Goal: Check status: Check status

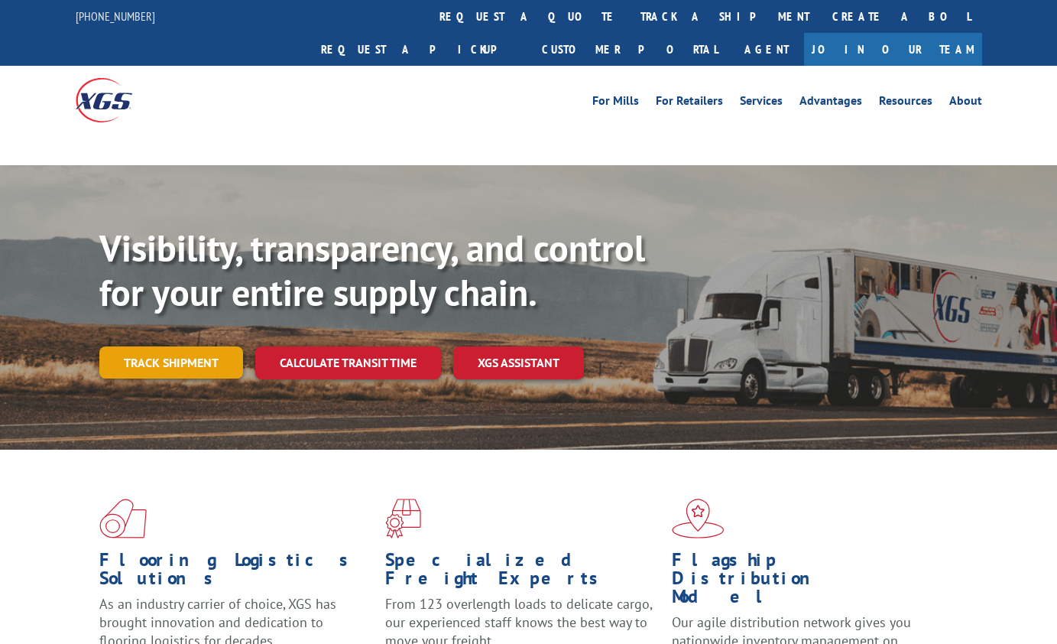
click at [196, 346] on link "Track shipment" at bounding box center [171, 362] width 144 height 32
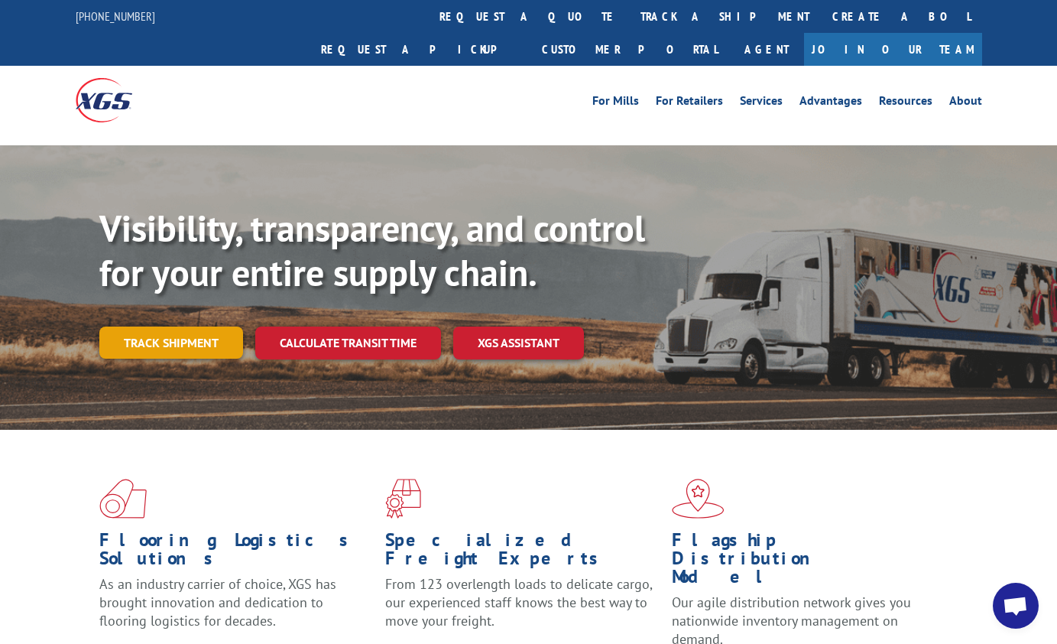
click at [159, 323] on div "Visibility, transparency, and control for your entire supply chain. Track shipm…" at bounding box center [578, 312] width 958 height 213
click at [161, 326] on link "Track shipment" at bounding box center [171, 342] width 144 height 32
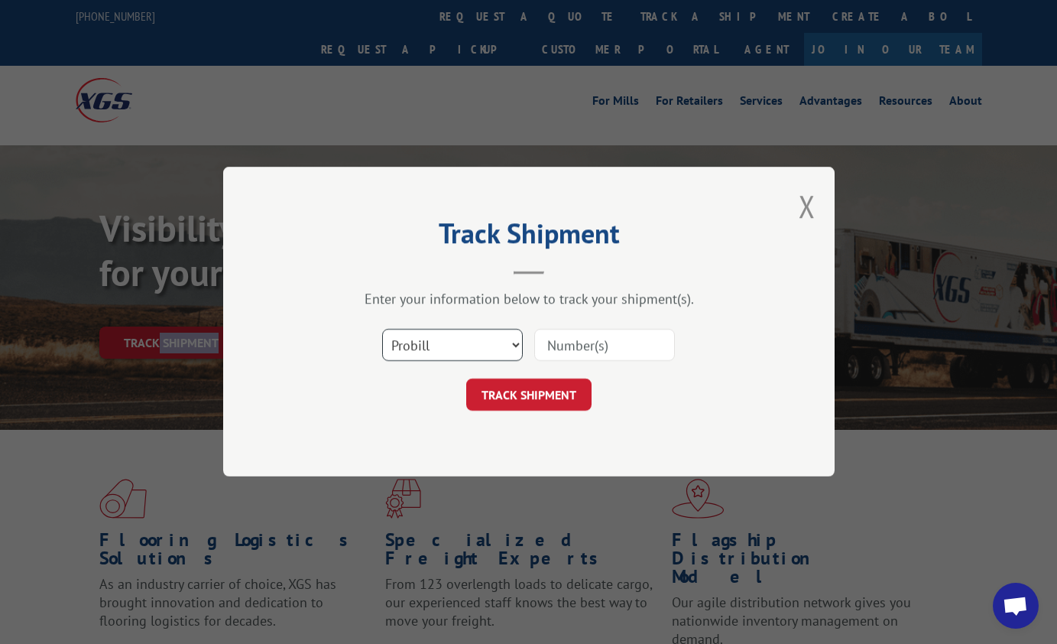
click at [511, 348] on select "Select category... Probill BOL PO" at bounding box center [452, 345] width 141 height 32
click at [382, 329] on select "Select category... Probill BOL PO" at bounding box center [452, 345] width 141 height 32
drag, startPoint x: 420, startPoint y: 352, endPoint x: 420, endPoint y: 362, distance: 10.7
click at [420, 353] on select "Select category... Probill BOL PO" at bounding box center [452, 345] width 141 height 32
select select "po"
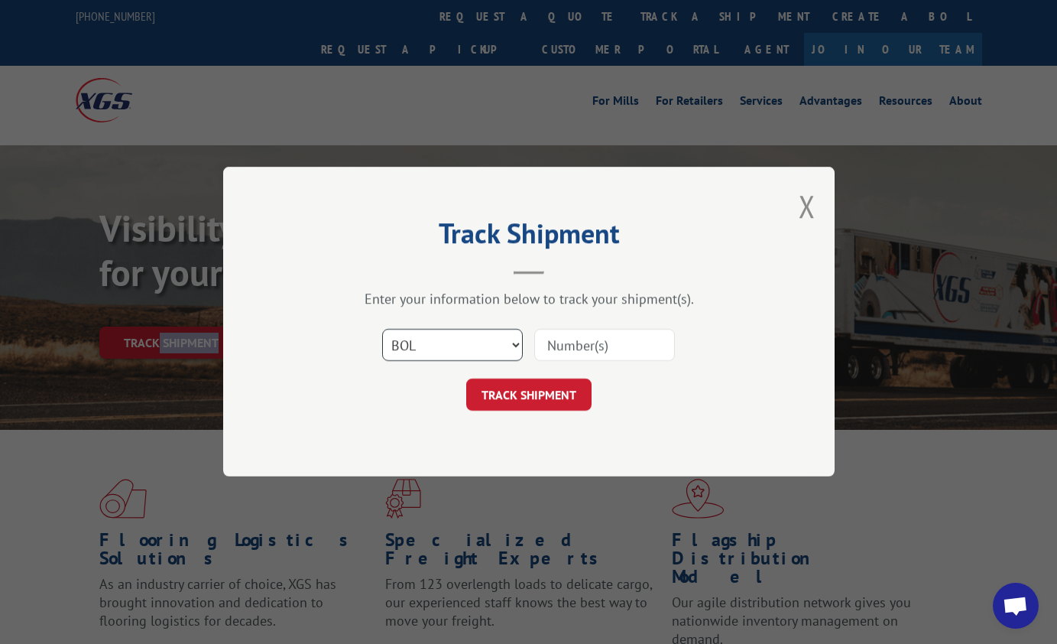
click at [382, 329] on select "Select category... Probill BOL PO" at bounding box center [452, 345] width 141 height 32
click at [569, 343] on input at bounding box center [604, 345] width 141 height 32
paste input "49521828"
click at [576, 345] on input "49521828" at bounding box center [604, 345] width 141 height 32
type input "49521828"
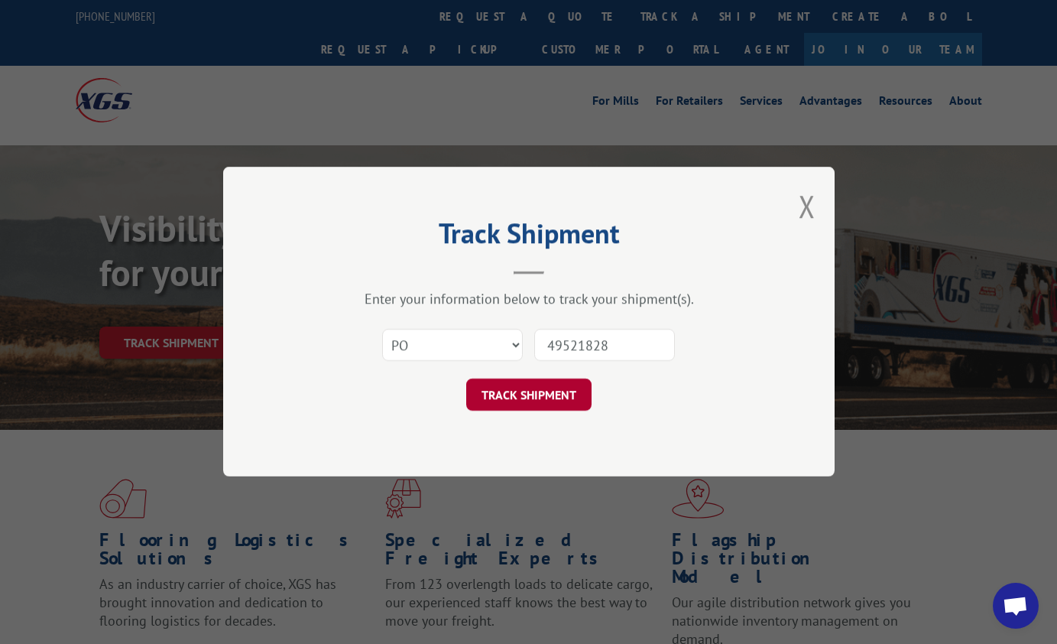
click at [539, 394] on button "TRACK SHIPMENT" at bounding box center [528, 395] width 125 height 32
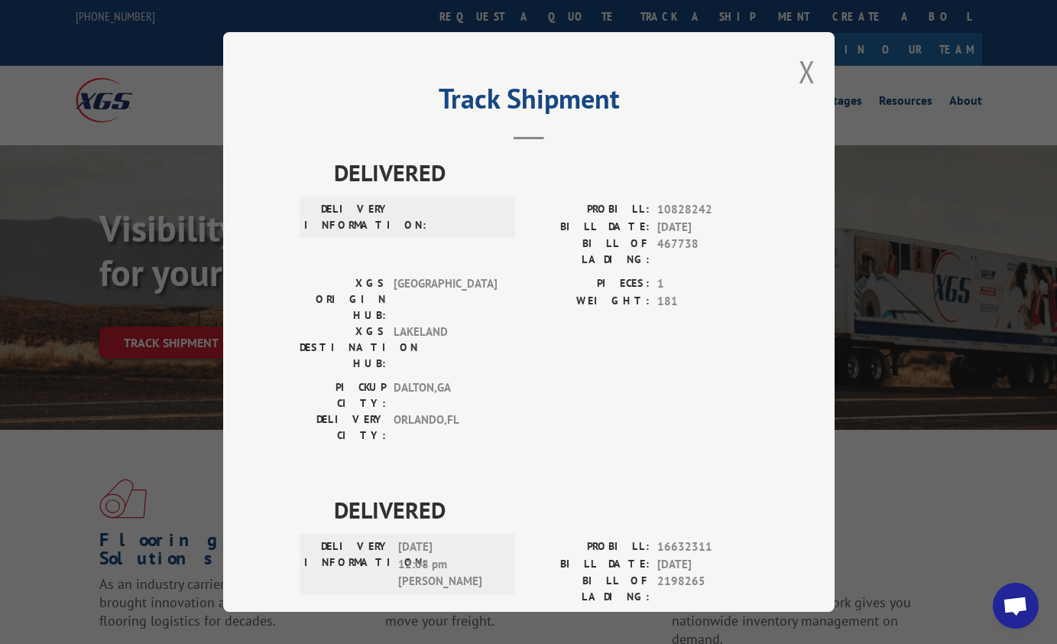
scroll to position [105, 0]
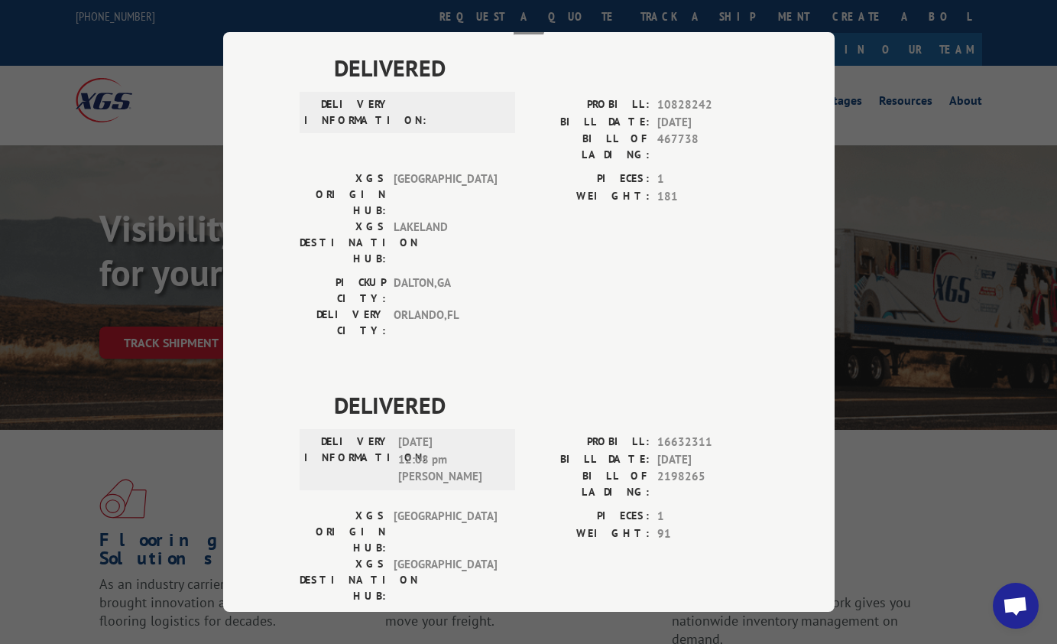
click at [167, 128] on div "Track Shipment DELIVERED DELIVERY INFORMATION: PROBILL: 10828242 BILL DATE: [DA…" at bounding box center [528, 322] width 1057 height 644
click at [169, 128] on div "Track Shipment DELIVERED DELIVERY INFORMATION: PROBILL: 10828242 BILL DATE: [DA…" at bounding box center [528, 322] width 1057 height 644
click at [920, 144] on div "Track Shipment DELIVERED DELIVERY INFORMATION: PROBILL: 10828242 BILL DATE: [DA…" at bounding box center [528, 322] width 1057 height 644
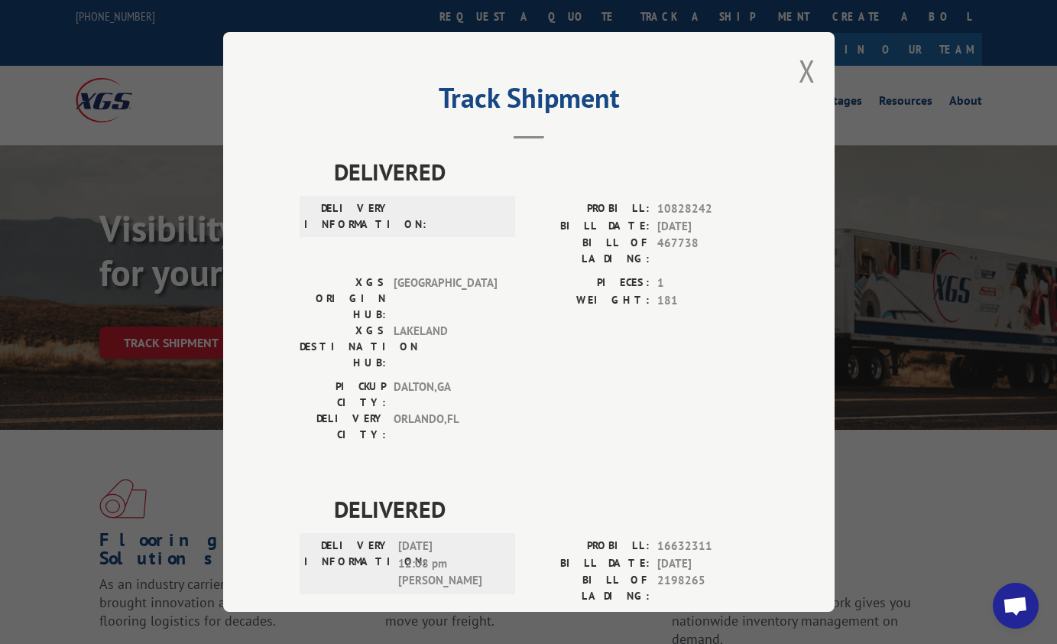
scroll to position [0, 0]
click at [801, 72] on button "Close modal" at bounding box center [807, 71] width 17 height 41
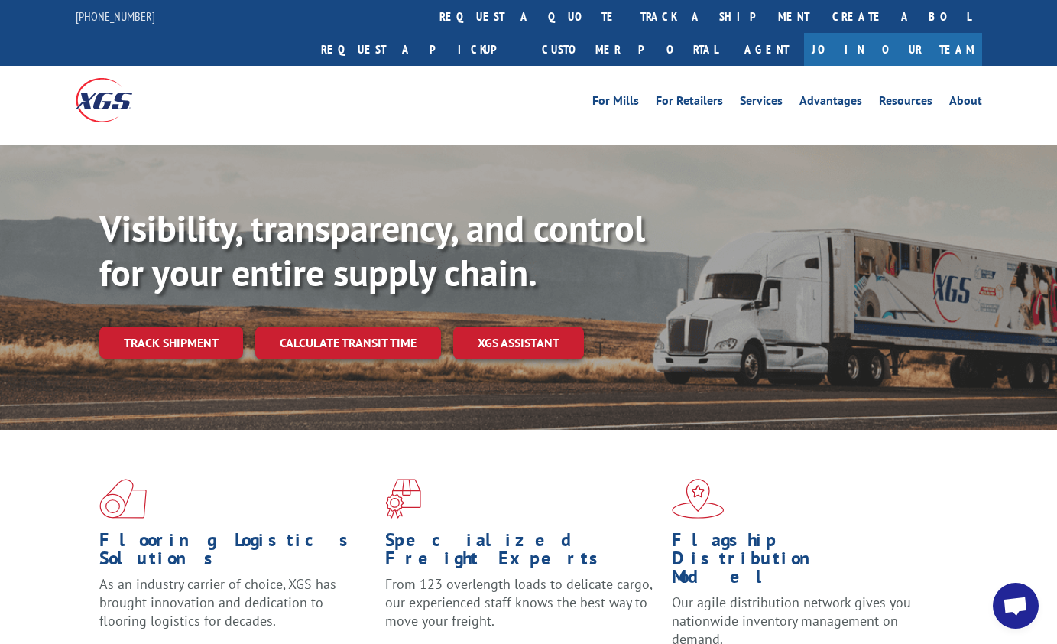
click at [541, 89] on div "For Mills For Retailers Services Advantages Resources About For Mills For Retai…" at bounding box center [642, 100] width 680 height 23
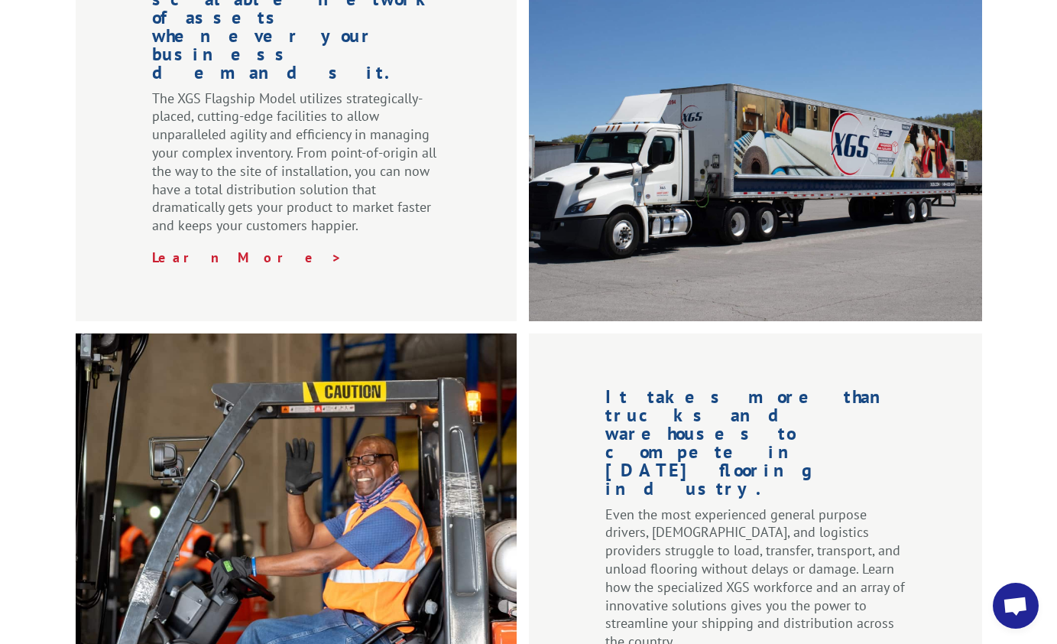
scroll to position [1076, 0]
